Goal: Find specific page/section: Find specific page/section

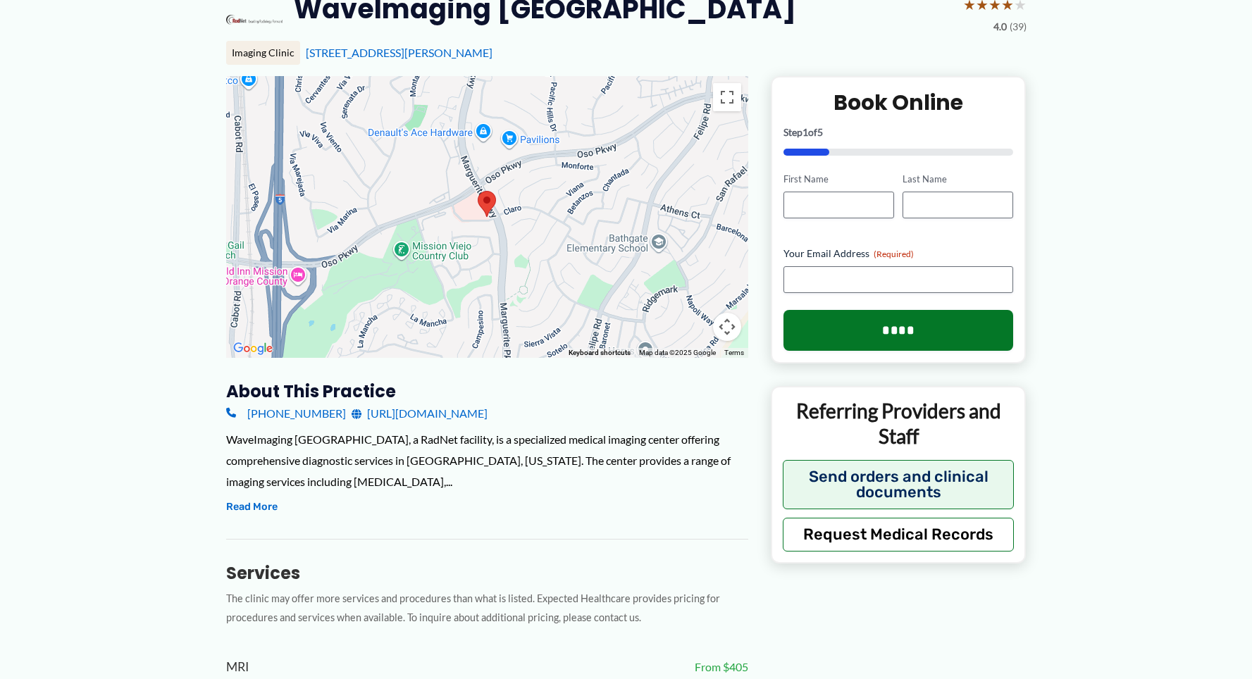
scroll to position [211, 0]
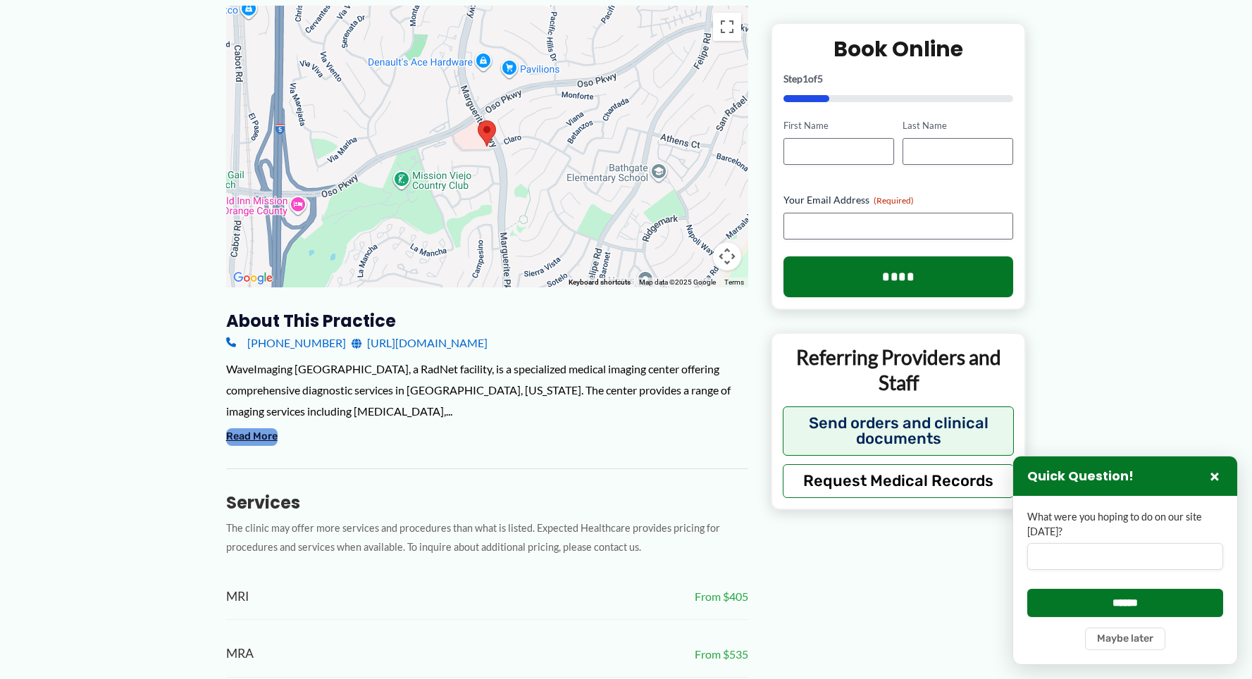
click at [263, 434] on button "Read More" at bounding box center [251, 436] width 51 height 17
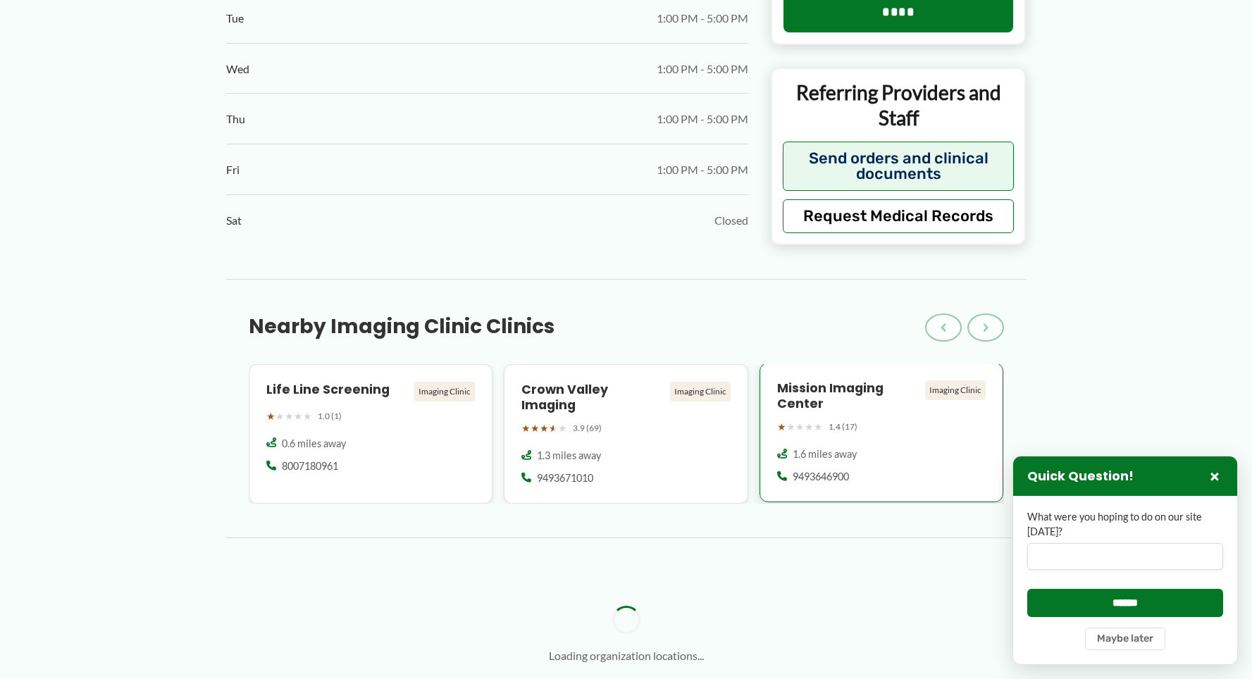
scroll to position [1339, 0]
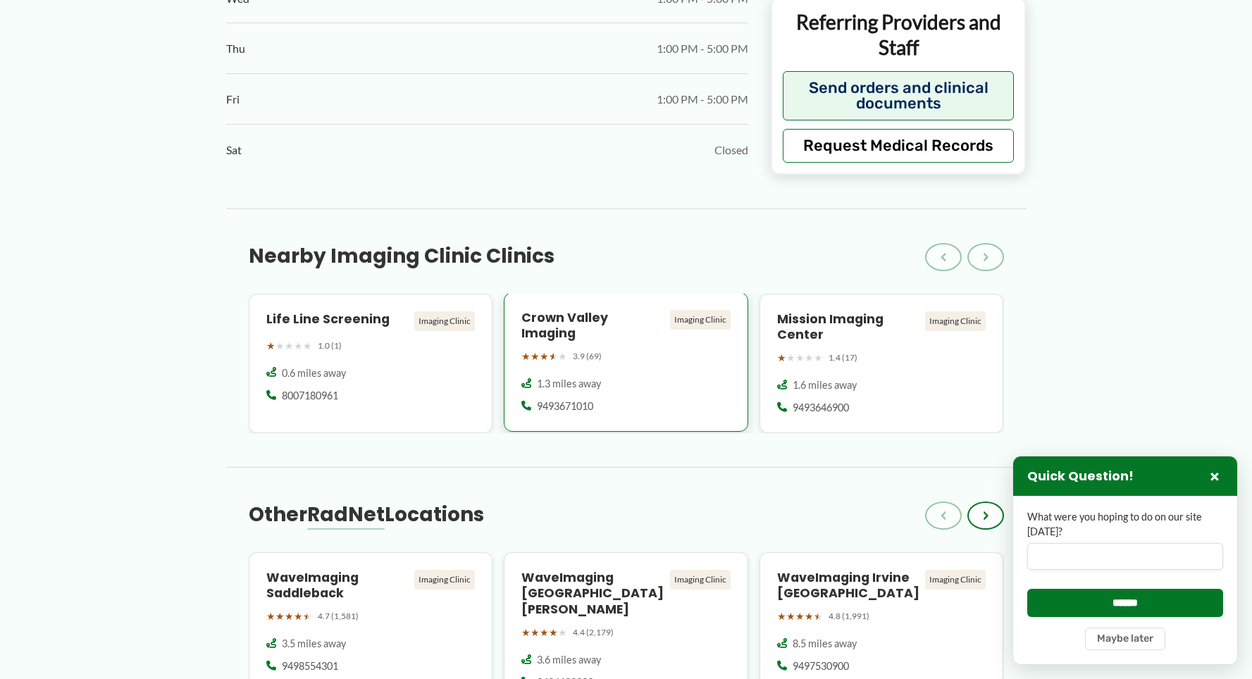
click at [626, 317] on h4 "Crown Valley Imaging" at bounding box center [592, 326] width 143 height 32
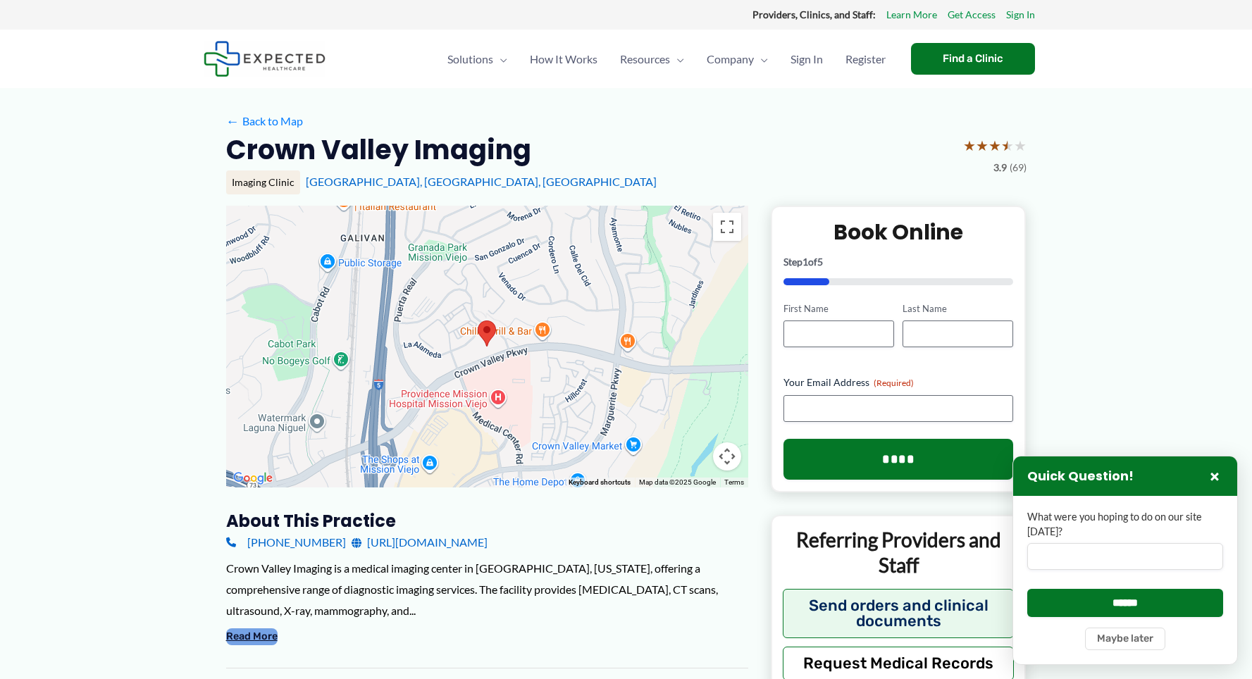
click at [256, 631] on button "Read More" at bounding box center [251, 637] width 51 height 17
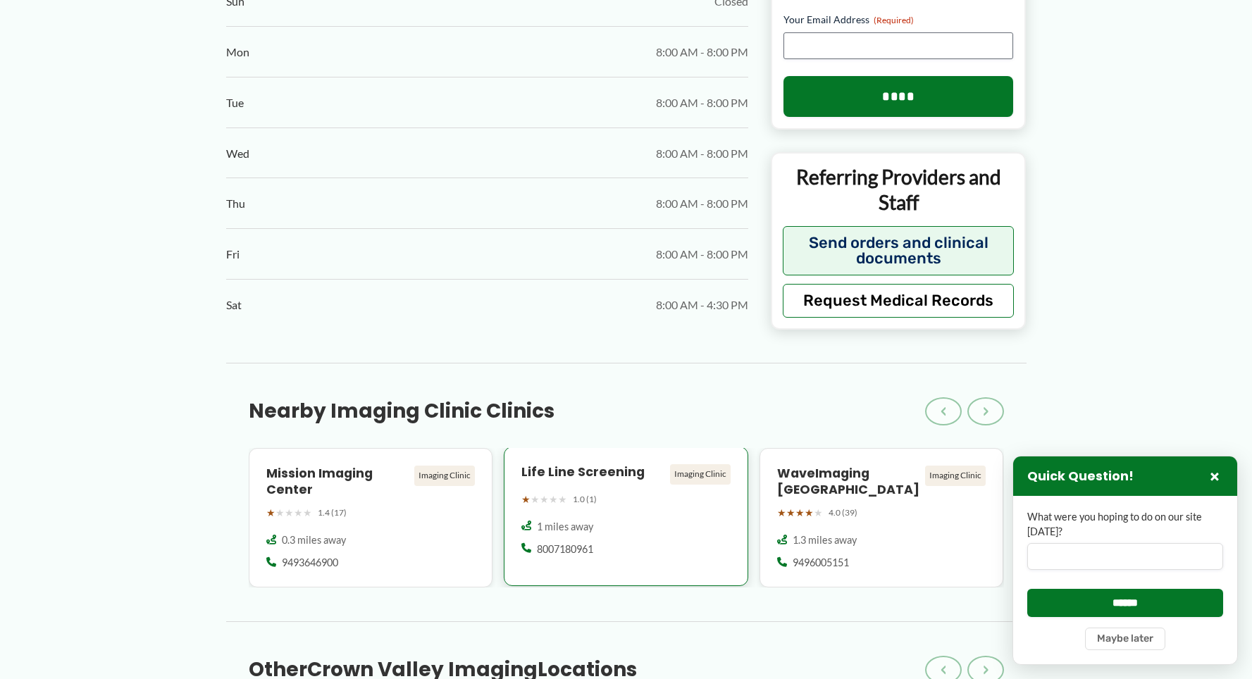
scroll to position [1057, 0]
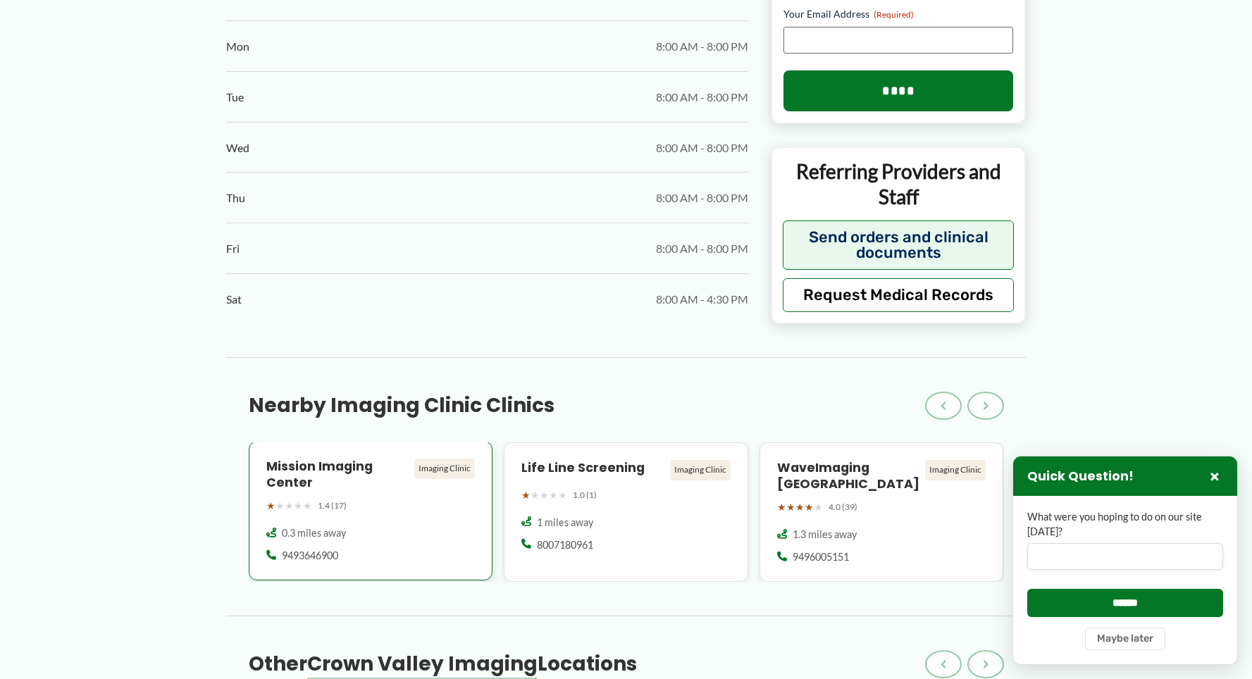
click at [436, 471] on div "Imaging Clinic" at bounding box center [444, 469] width 61 height 20
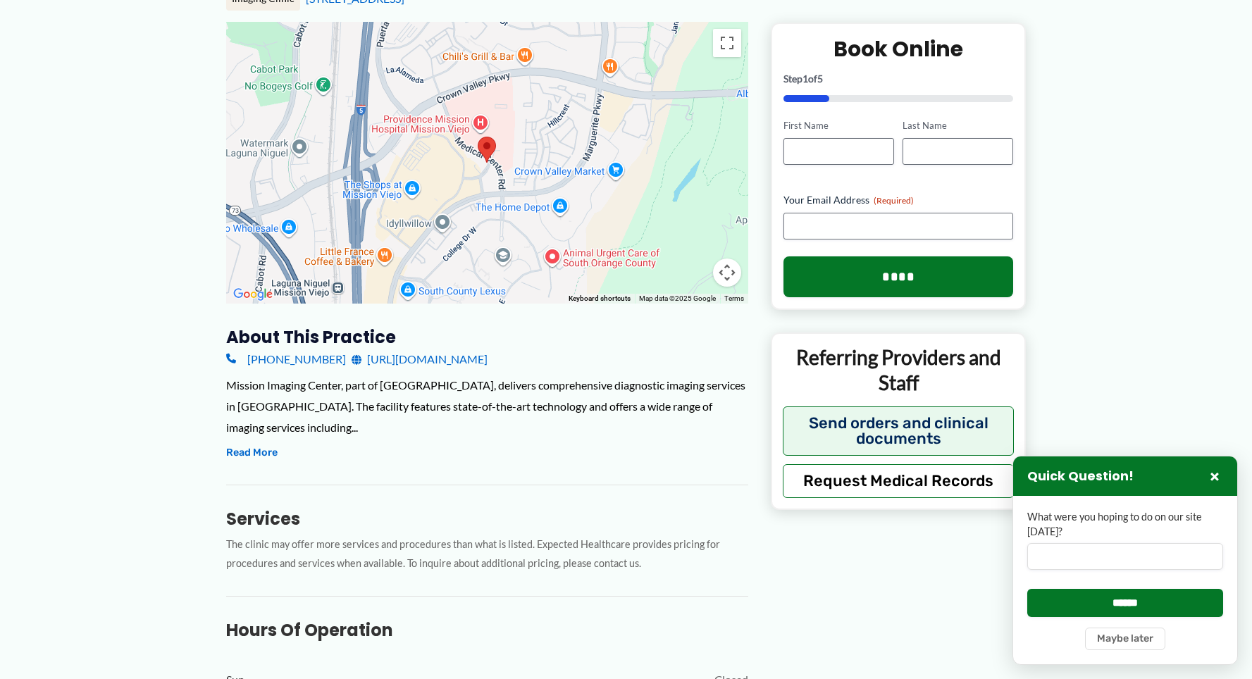
scroll to position [211, 0]
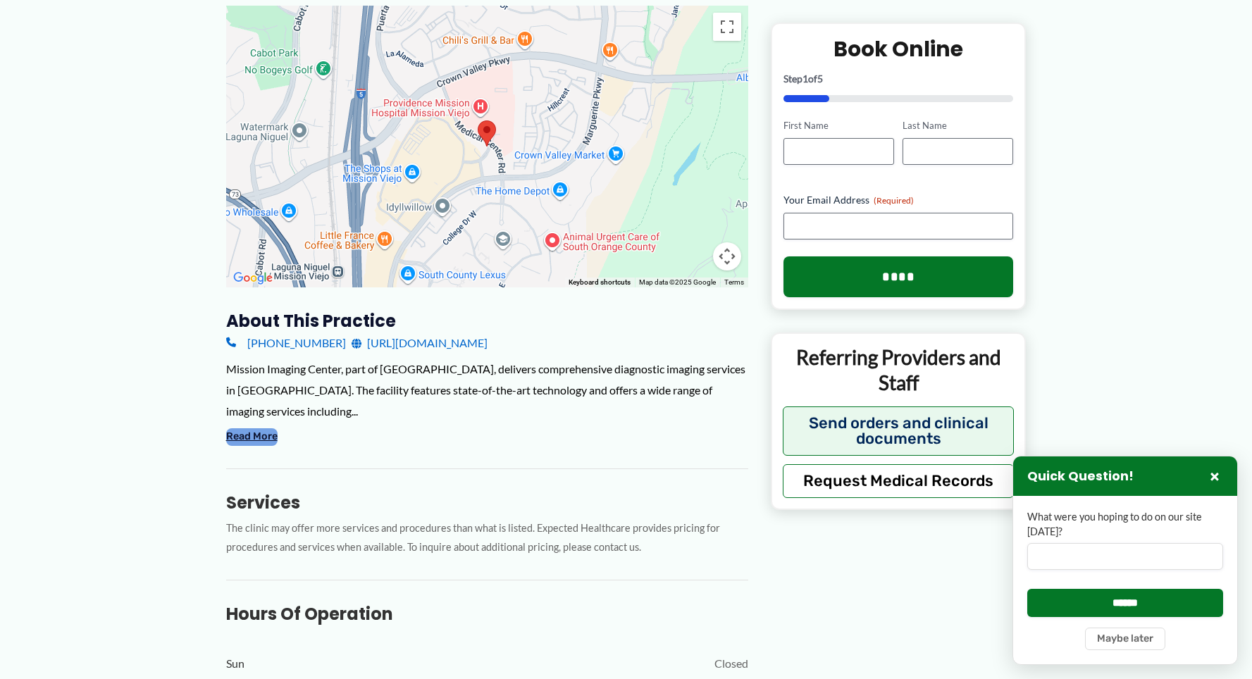
click at [262, 438] on button "Read More" at bounding box center [251, 436] width 51 height 17
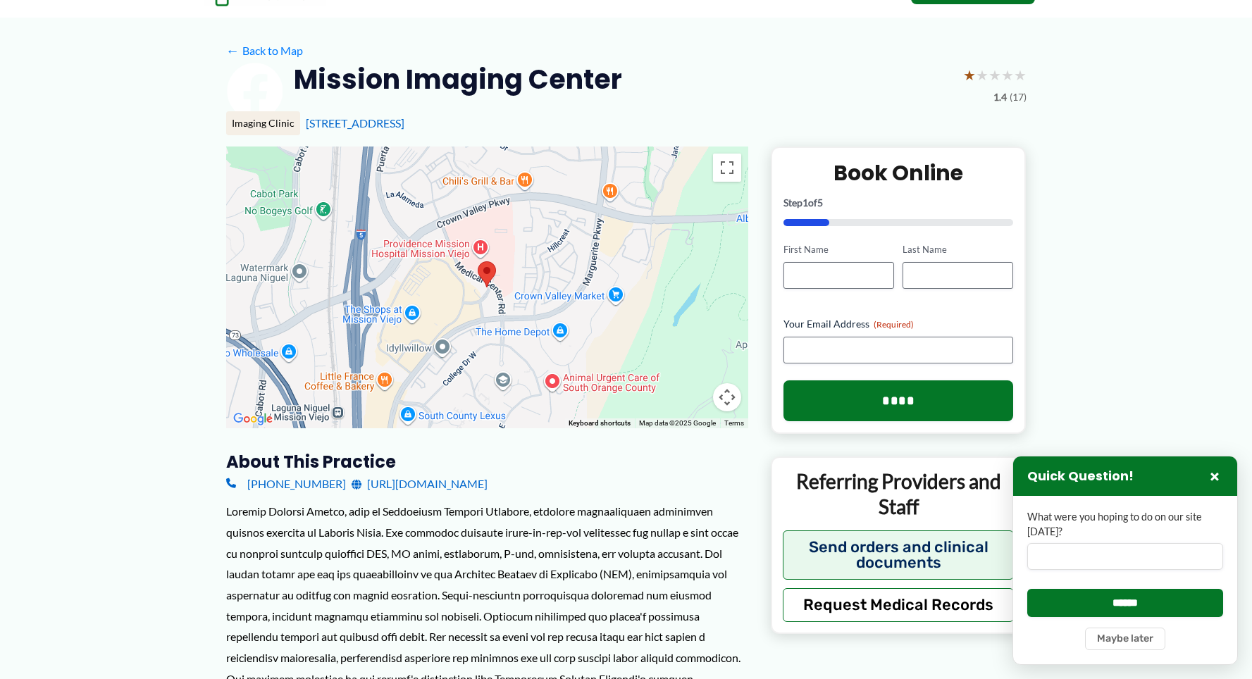
scroll to position [0, 0]
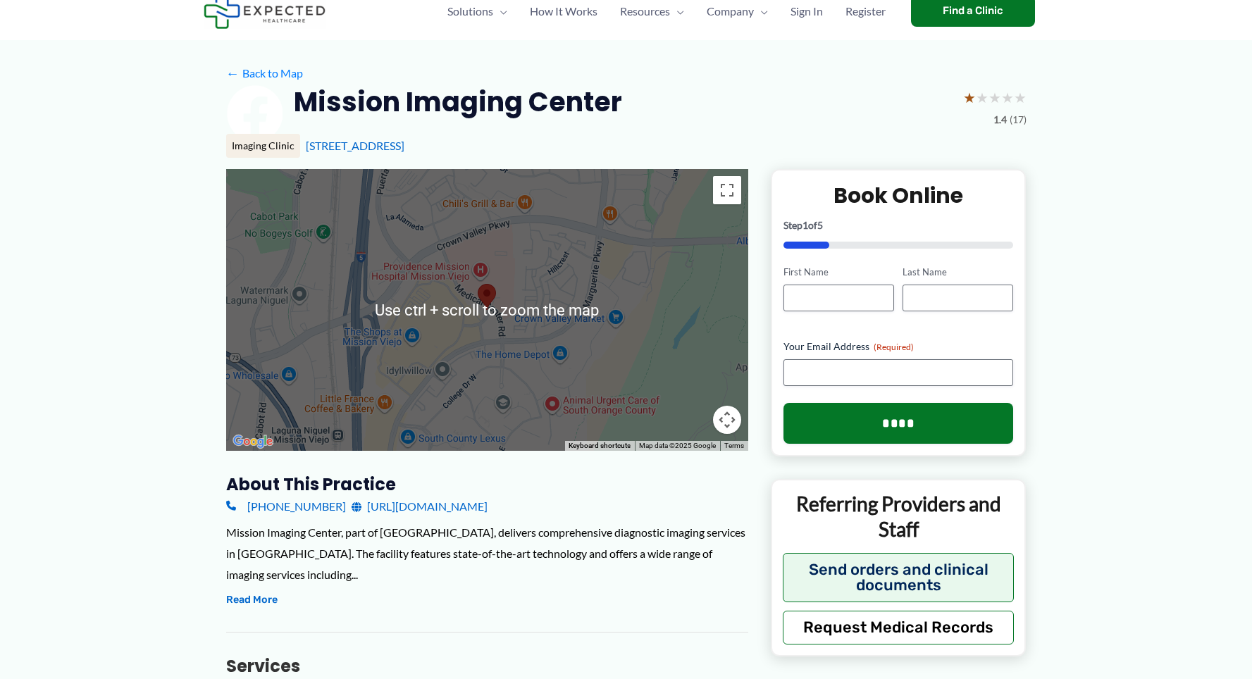
scroll to position [70, 0]
